Goal: Transaction & Acquisition: Purchase product/service

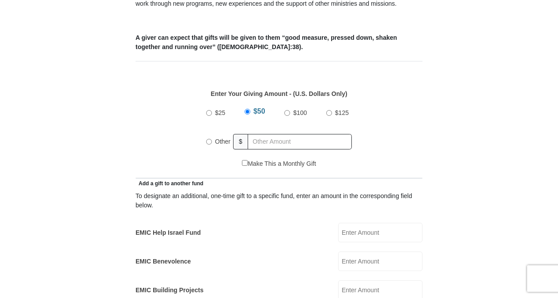
scroll to position [353, 0]
click at [212, 110] on input "$25" at bounding box center [209, 113] width 6 height 6
radio input "true"
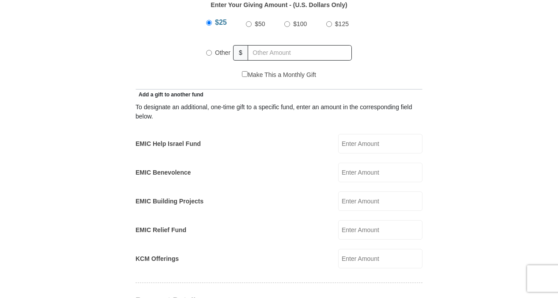
scroll to position [486, 0]
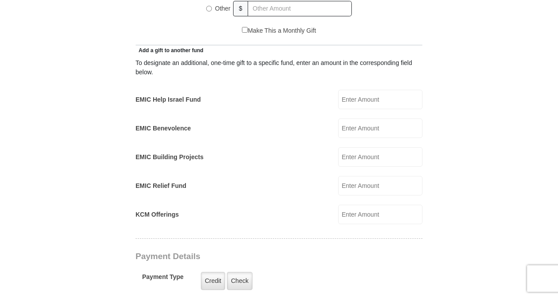
click at [359, 90] on input "EMIC Help Israel Fund" at bounding box center [380, 99] width 84 height 19
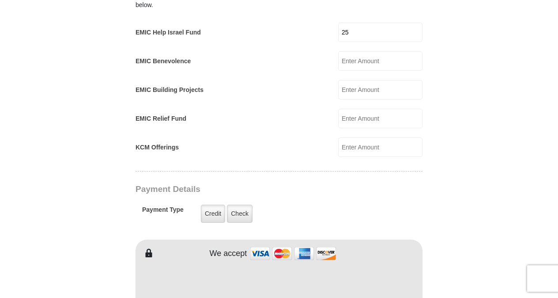
scroll to position [574, 0]
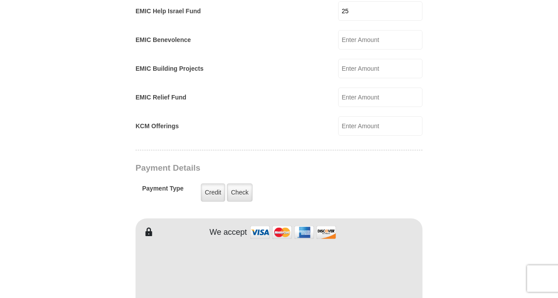
type input "25"
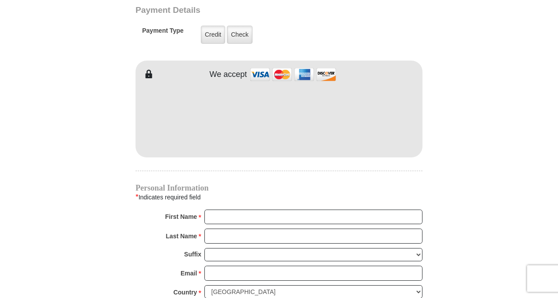
scroll to position [751, 0]
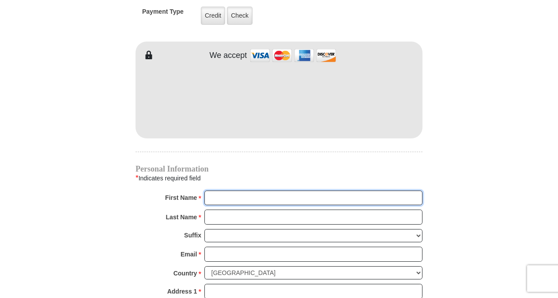
click at [238, 190] on input "First Name *" at bounding box center [313, 197] width 218 height 15
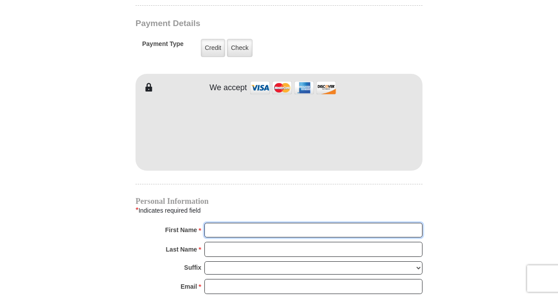
scroll to position [707, 0]
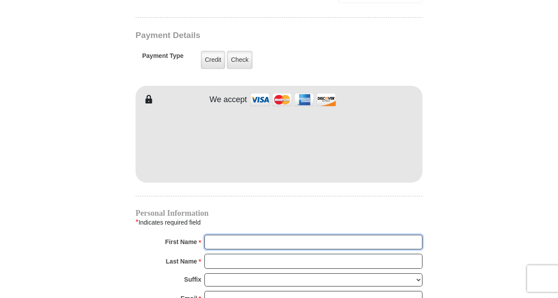
click at [246, 235] on input "First Name *" at bounding box center [313, 242] width 218 height 15
type input "VALERIE"
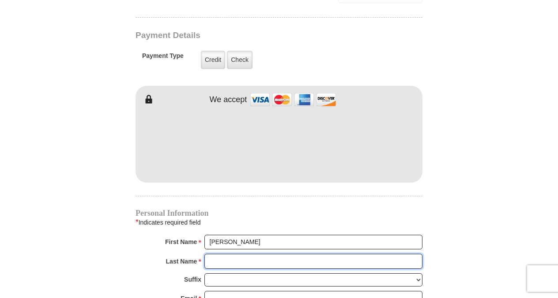
type input "WARD"
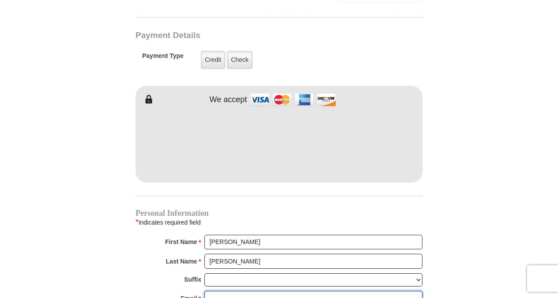
type input "valw61@gmail.com"
type input "6027 MOUNT BONNELL COVE"
type input "AUSTIN"
select select "TX"
type input "78731"
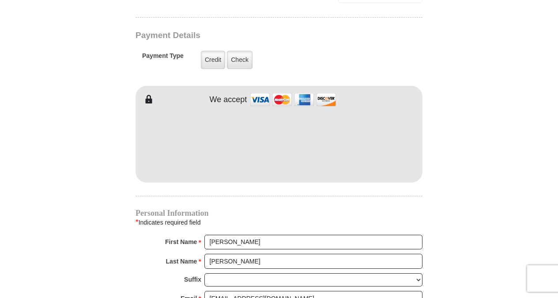
type input "5127052995"
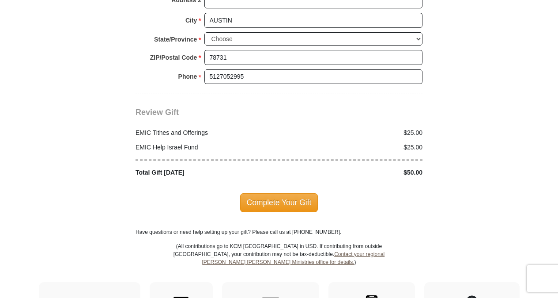
scroll to position [1104, 0]
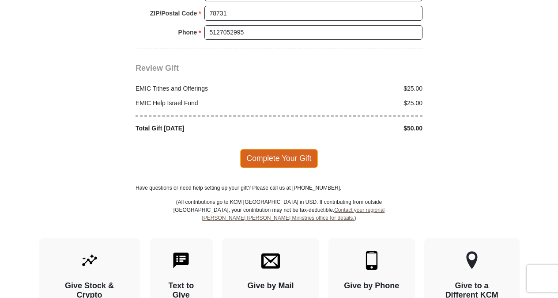
click at [290, 149] on span "Complete Your Gift" at bounding box center [279, 158] width 78 height 19
